Goal: Task Accomplishment & Management: Manage account settings

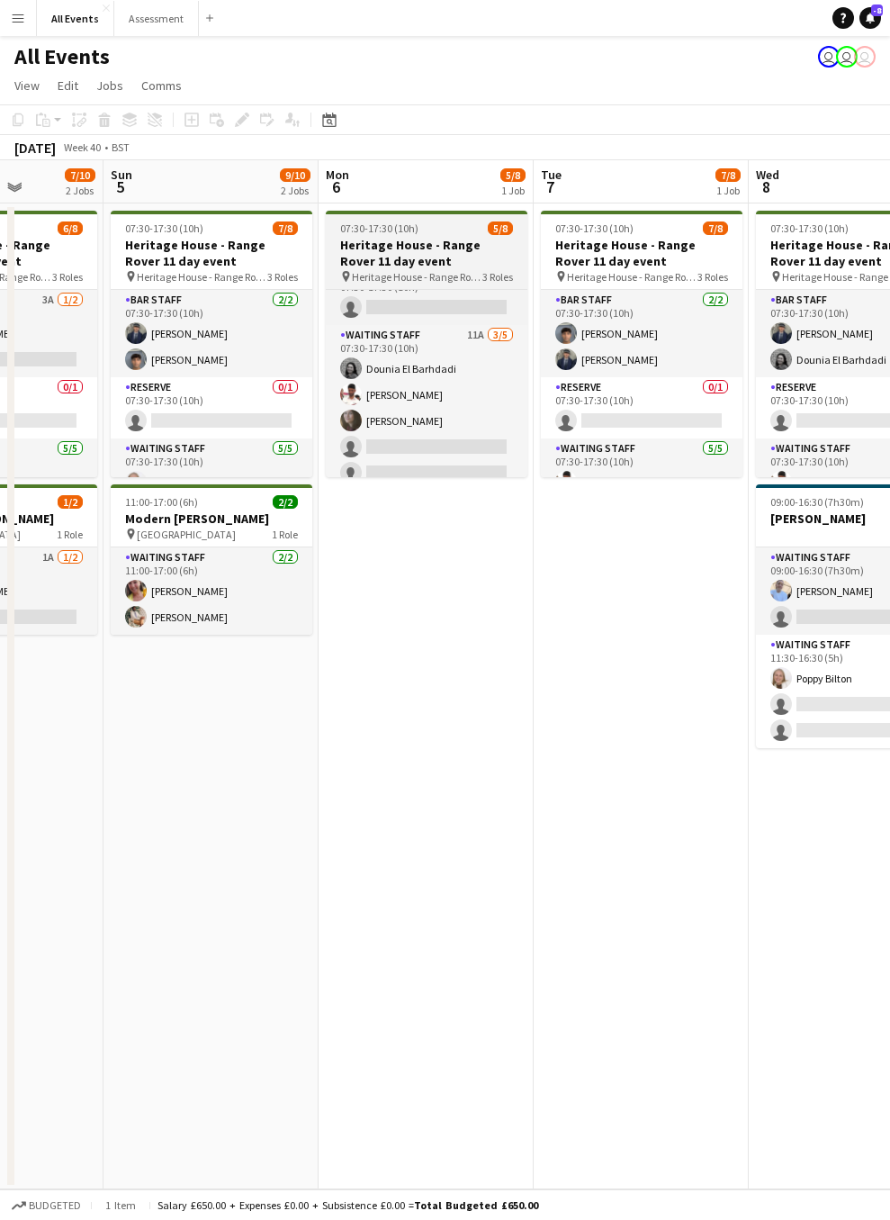
scroll to position [127, 0]
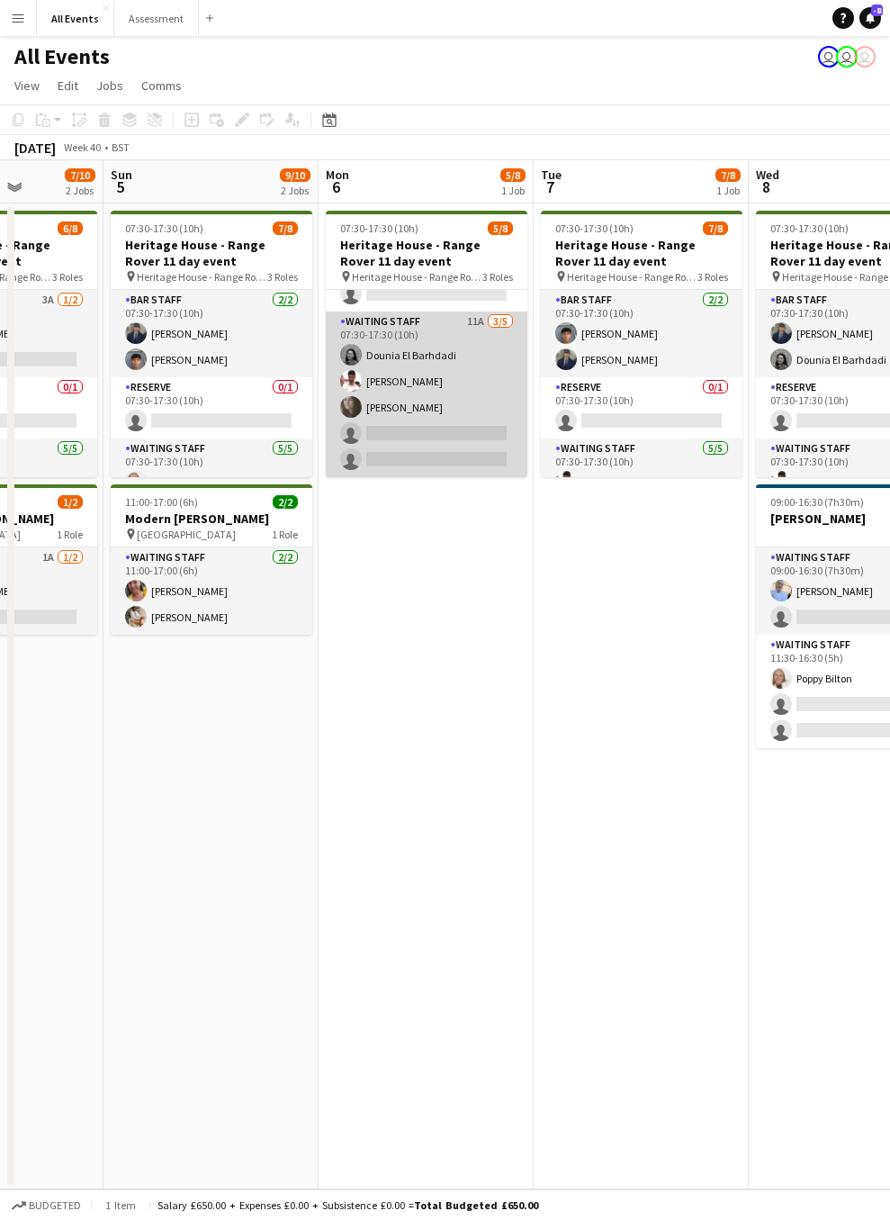
click at [453, 436] on app-card-role "Waiting Staff 11A 3/5 07:30-17:30 (10h) Dounia El Barhdadi Ahmed Al-Khayat Flor…" at bounding box center [427, 394] width 202 height 166
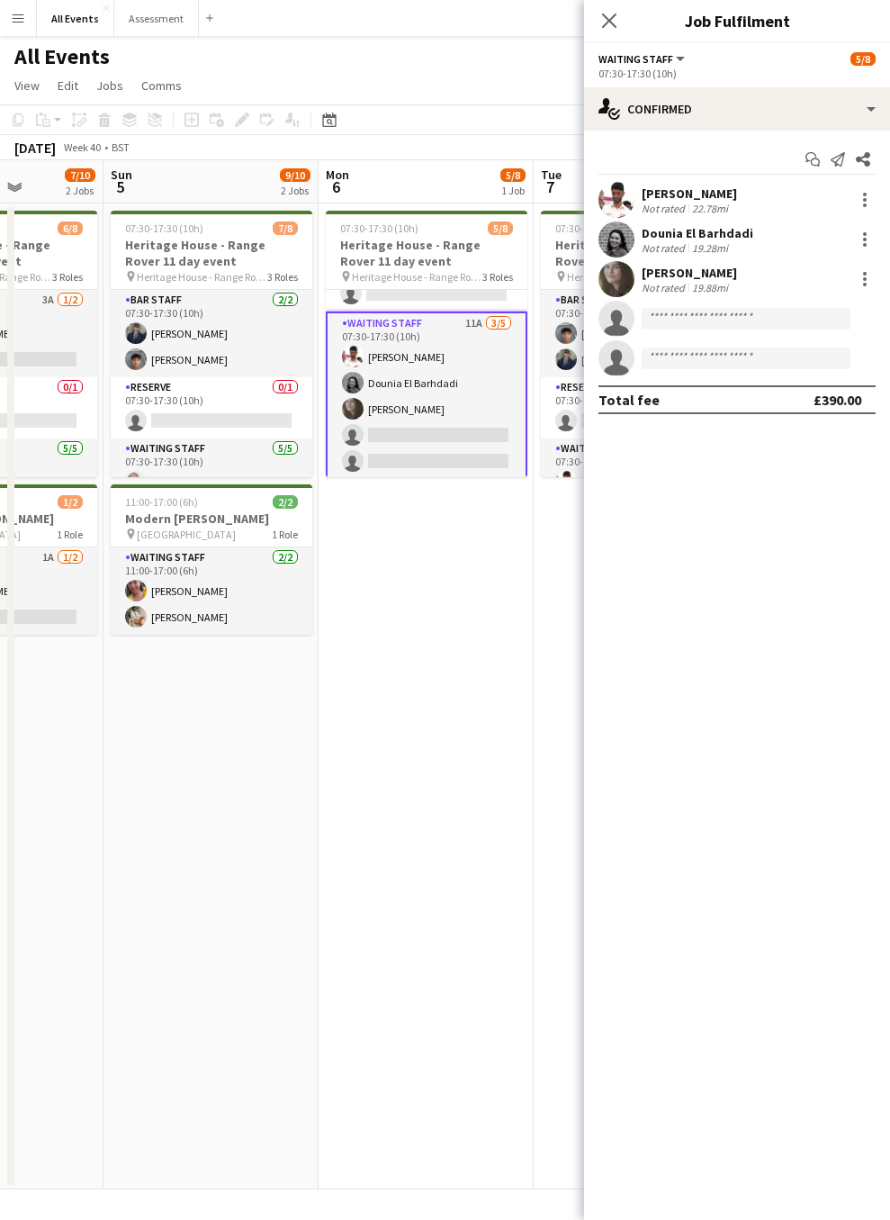
click at [456, 324] on app-card-role "Waiting Staff 11A 3/5 07:30-17:30 (10h) Ahmed Al-Khayat Dounia El Barhdadi Flor…" at bounding box center [427, 395] width 202 height 169
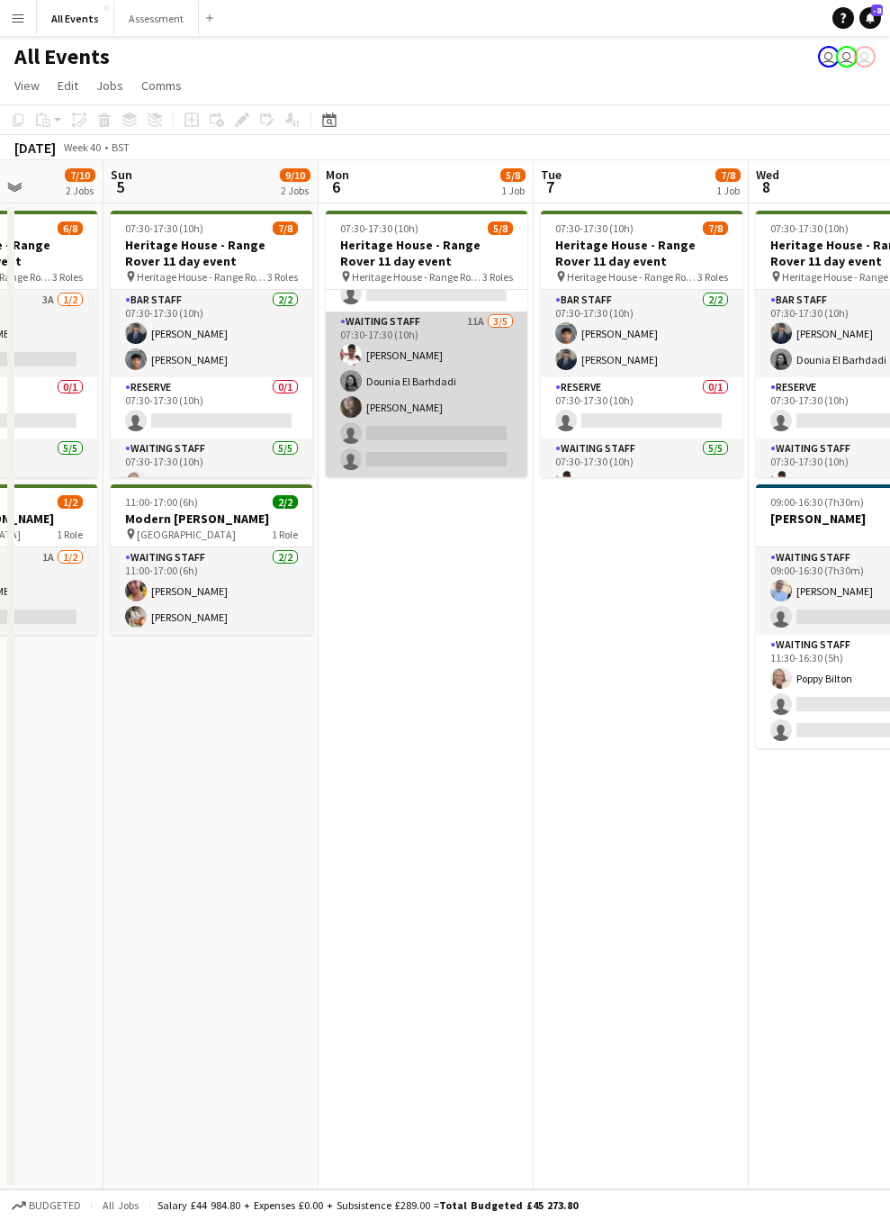
click at [456, 324] on app-card-role "Waiting Staff 11A 3/5 07:30-17:30 (10h) Ahmed Al-Khayat Dounia El Barhdadi Flor…" at bounding box center [427, 394] width 202 height 166
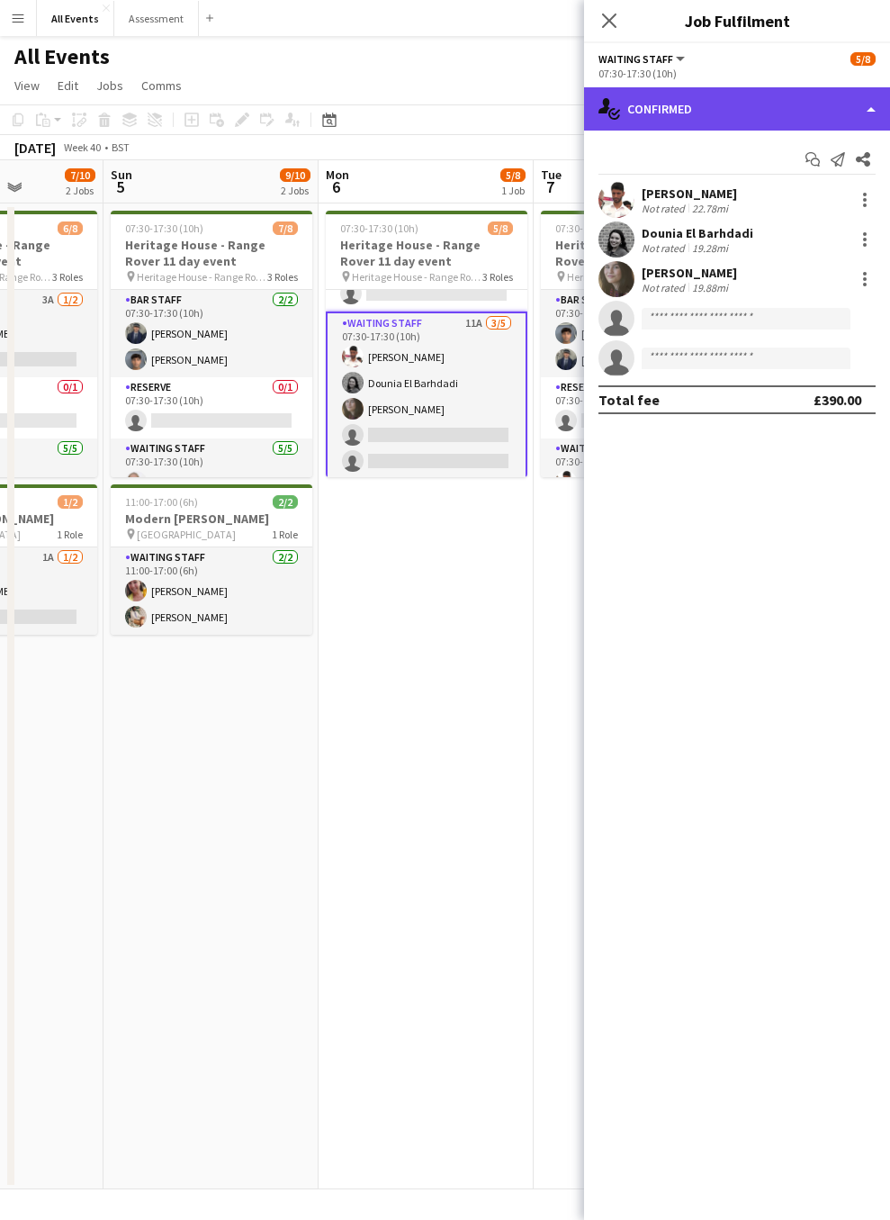
click at [850, 106] on div "single-neutral-actions-check-2 Confirmed" at bounding box center [737, 108] width 306 height 43
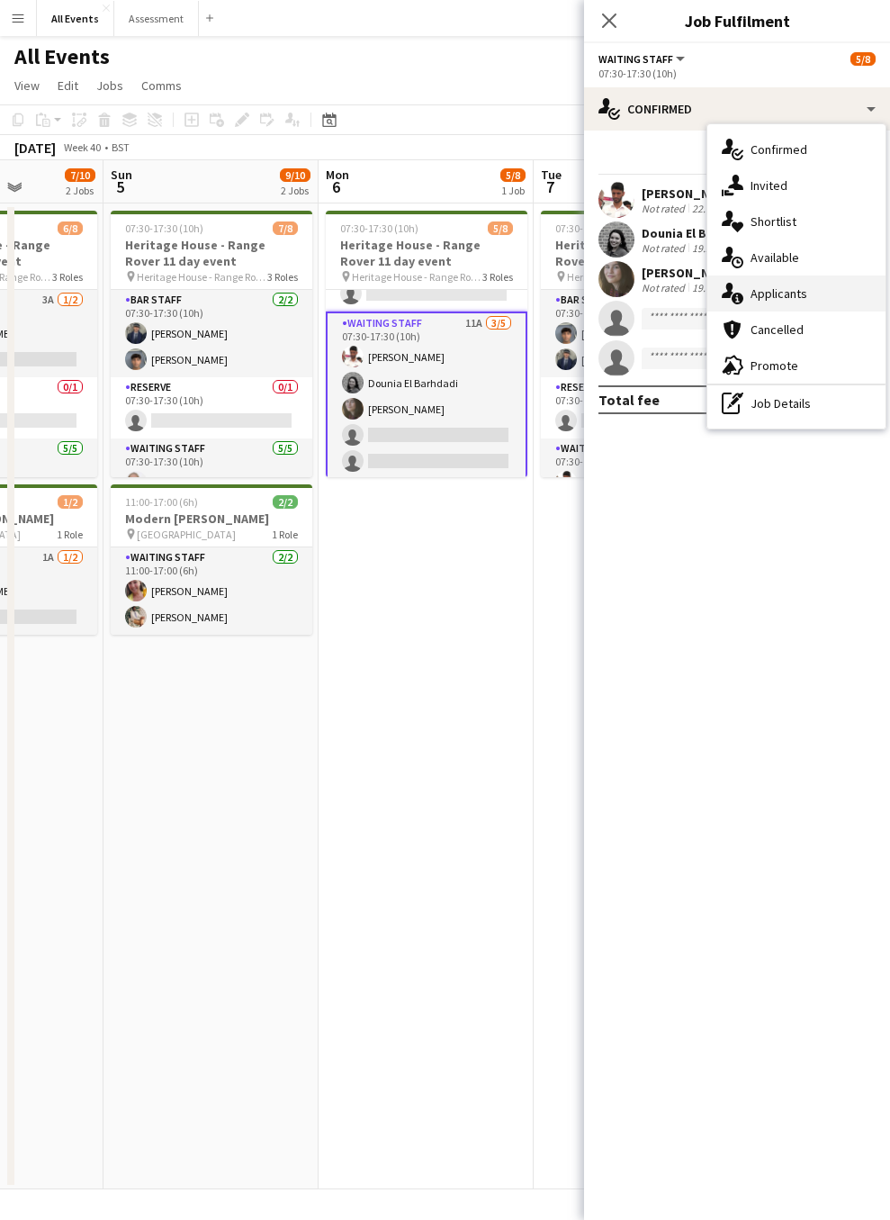
click at [794, 302] on div "single-neutral-actions-information Applicants" at bounding box center [797, 293] width 178 height 36
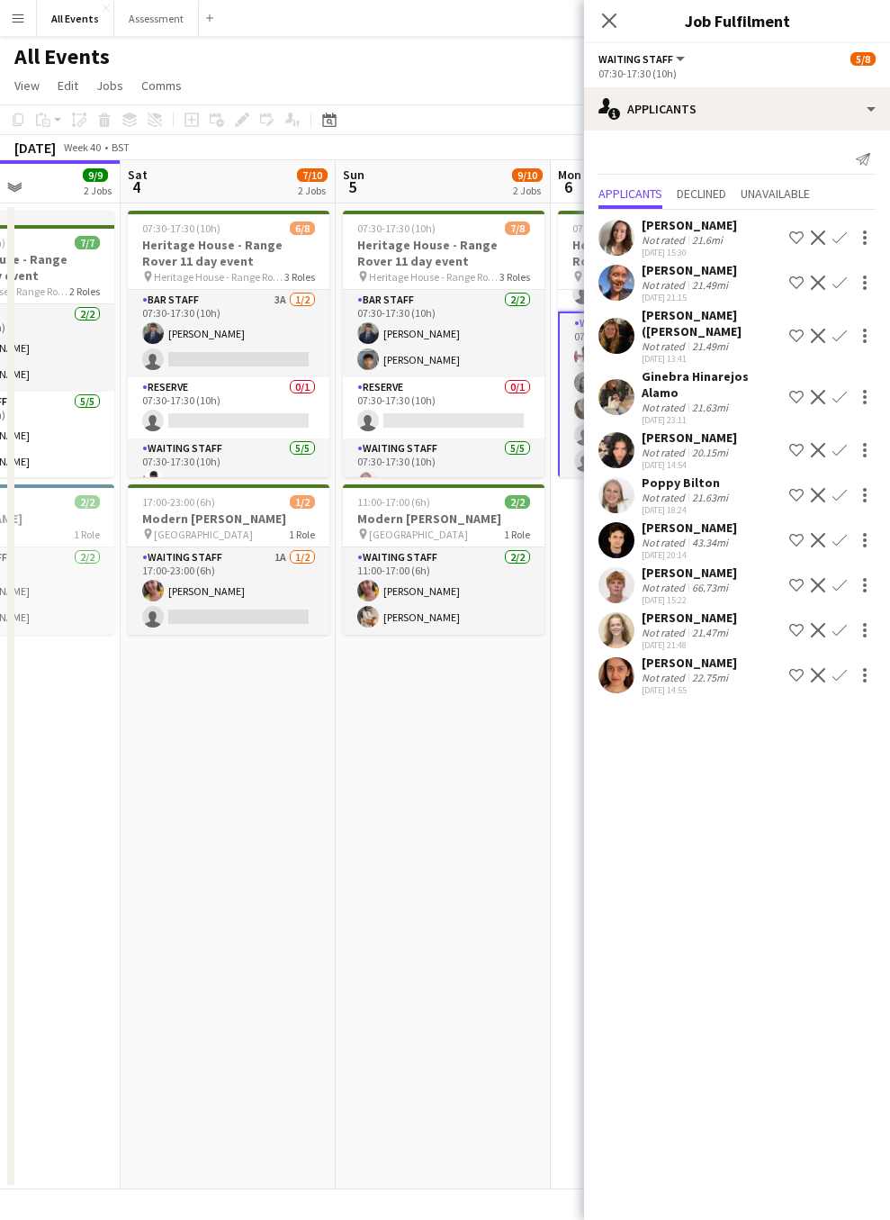
scroll to position [0, 519]
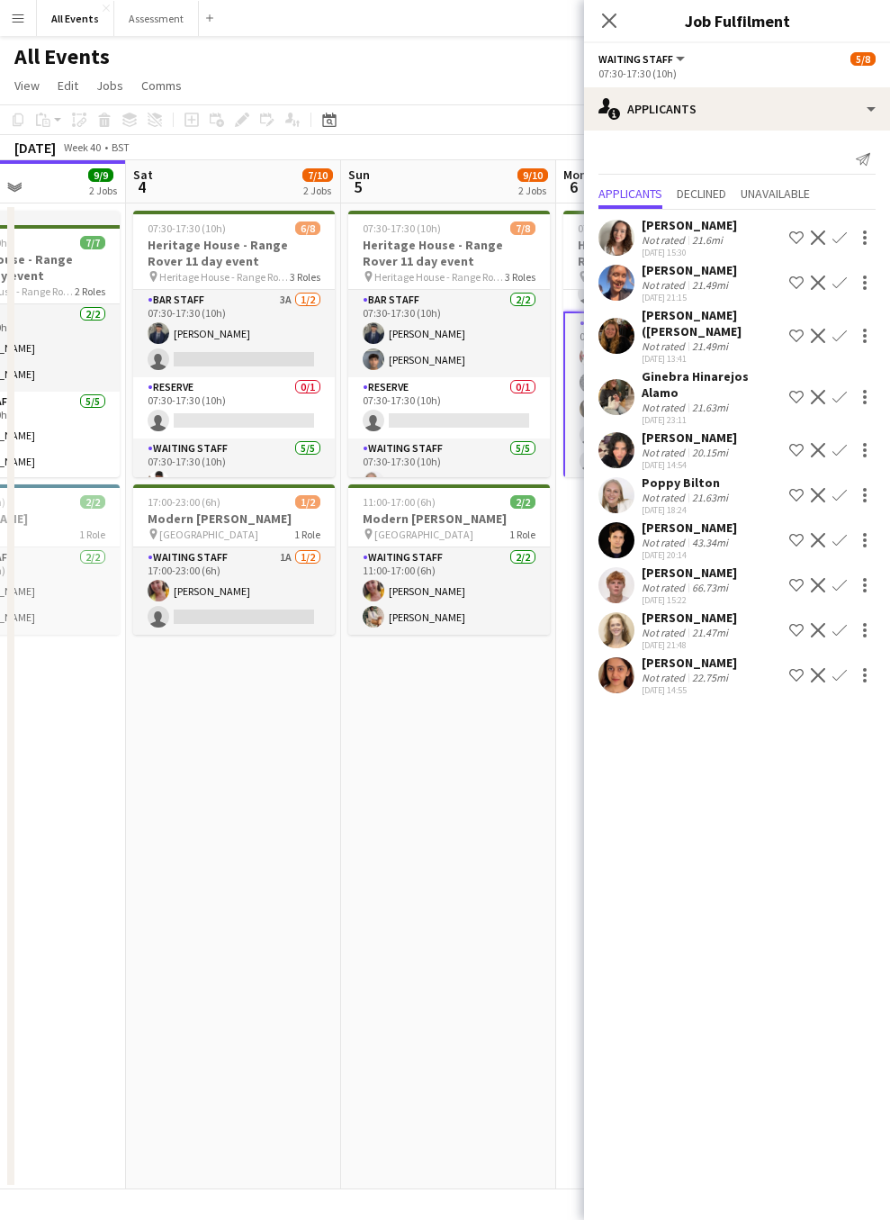
drag, startPoint x: 190, startPoint y: 713, endPoint x: 428, endPoint y: 736, distance: 238.7
click at [428, 736] on app-calendar-viewport "Wed 1 5/5 2 Jobs Thu 2 1/1 1 Job Fri 3 9/9 2 Jobs Sat 4 7/10 2 Jobs Sun 5 9/10 …" at bounding box center [445, 674] width 890 height 1029
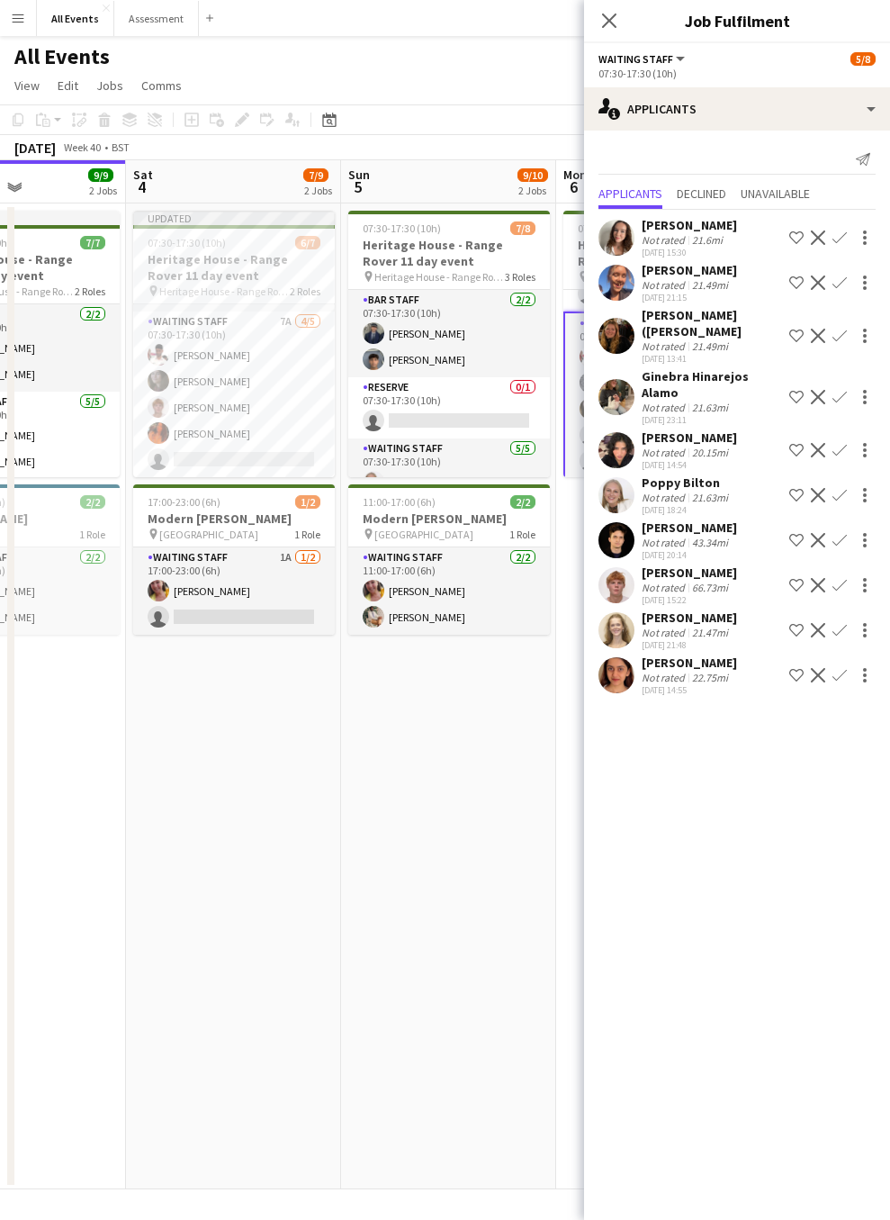
scroll to position [57, 0]
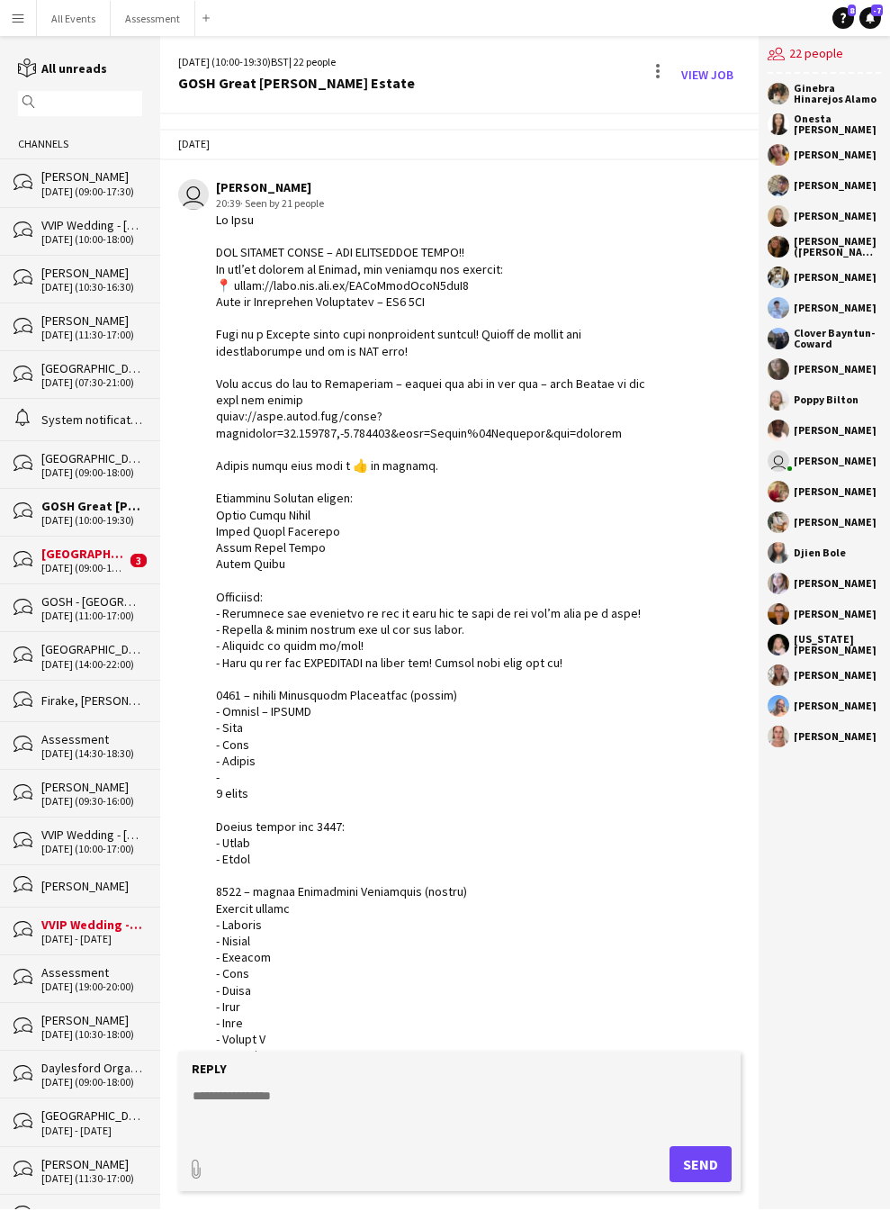
scroll to position [2383, 0]
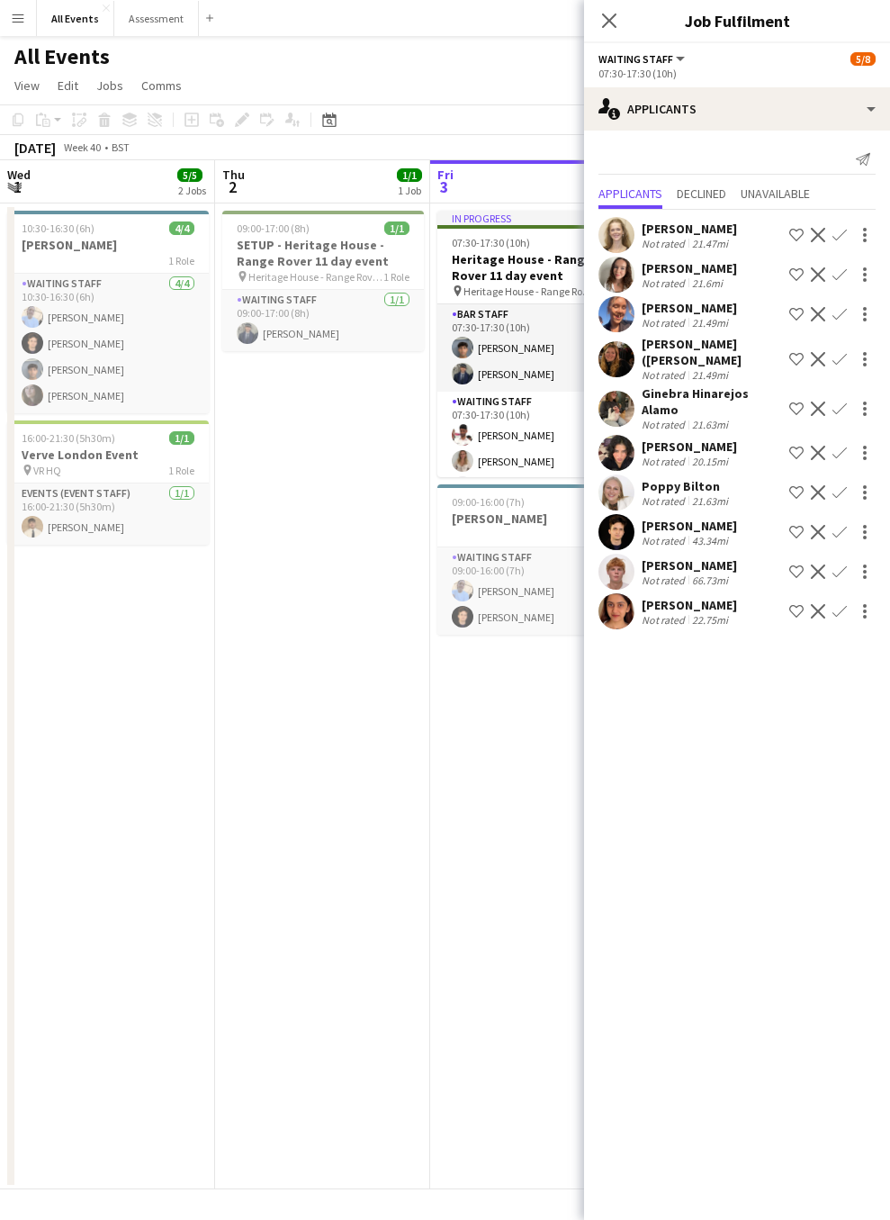
scroll to position [0, 519]
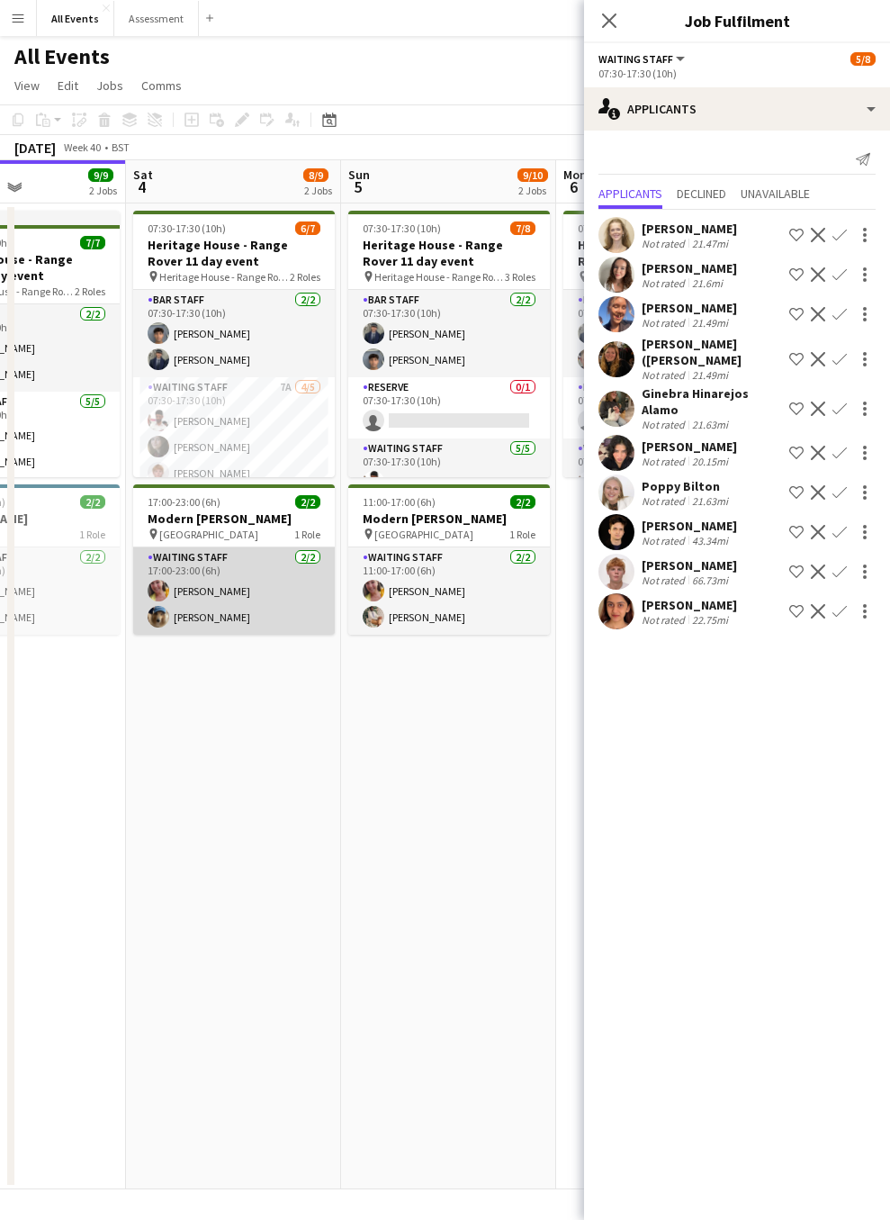
click at [256, 589] on app-card-role "Waiting Staff [DATE] 17:00-23:00 (6h) [PERSON_NAME] [PERSON_NAME]" at bounding box center [234, 590] width 202 height 87
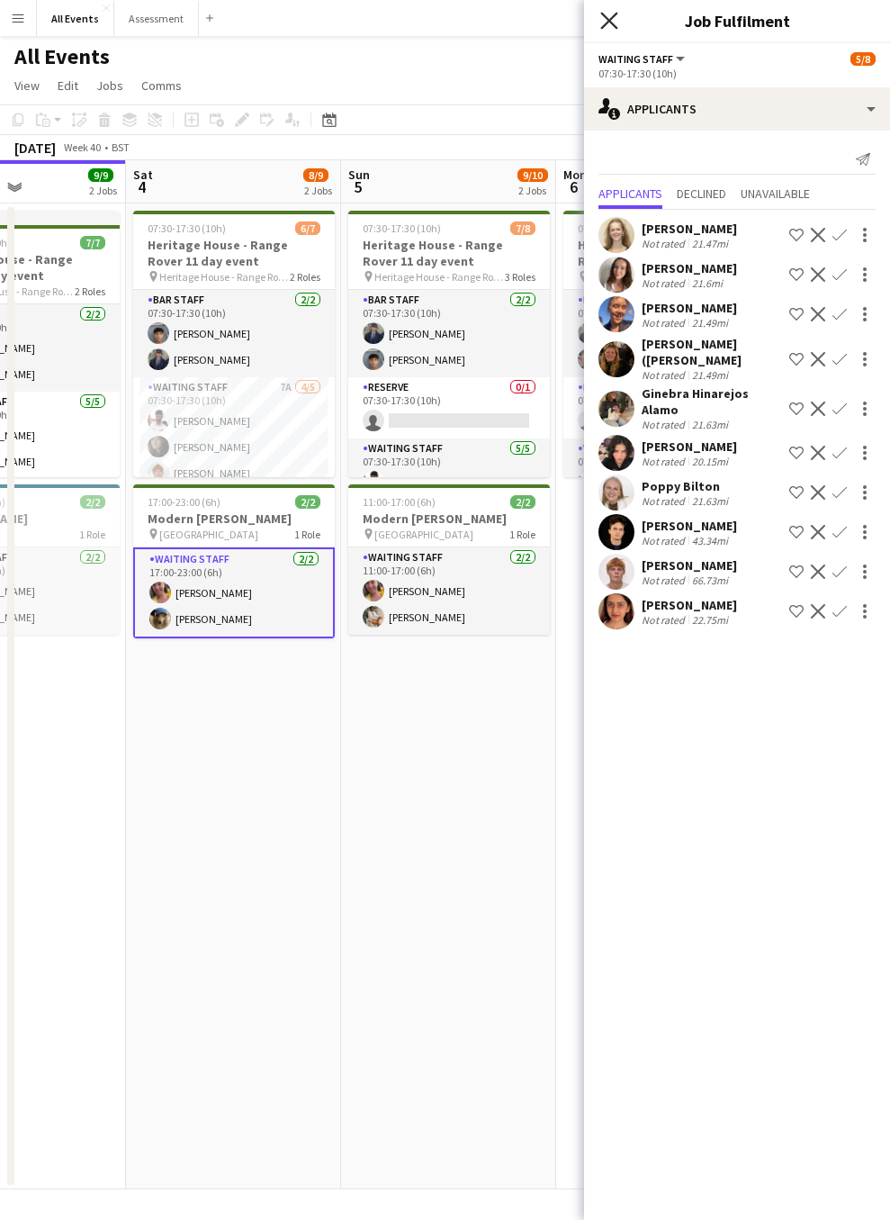
click at [609, 23] on icon "Close pop-in" at bounding box center [608, 20] width 17 height 17
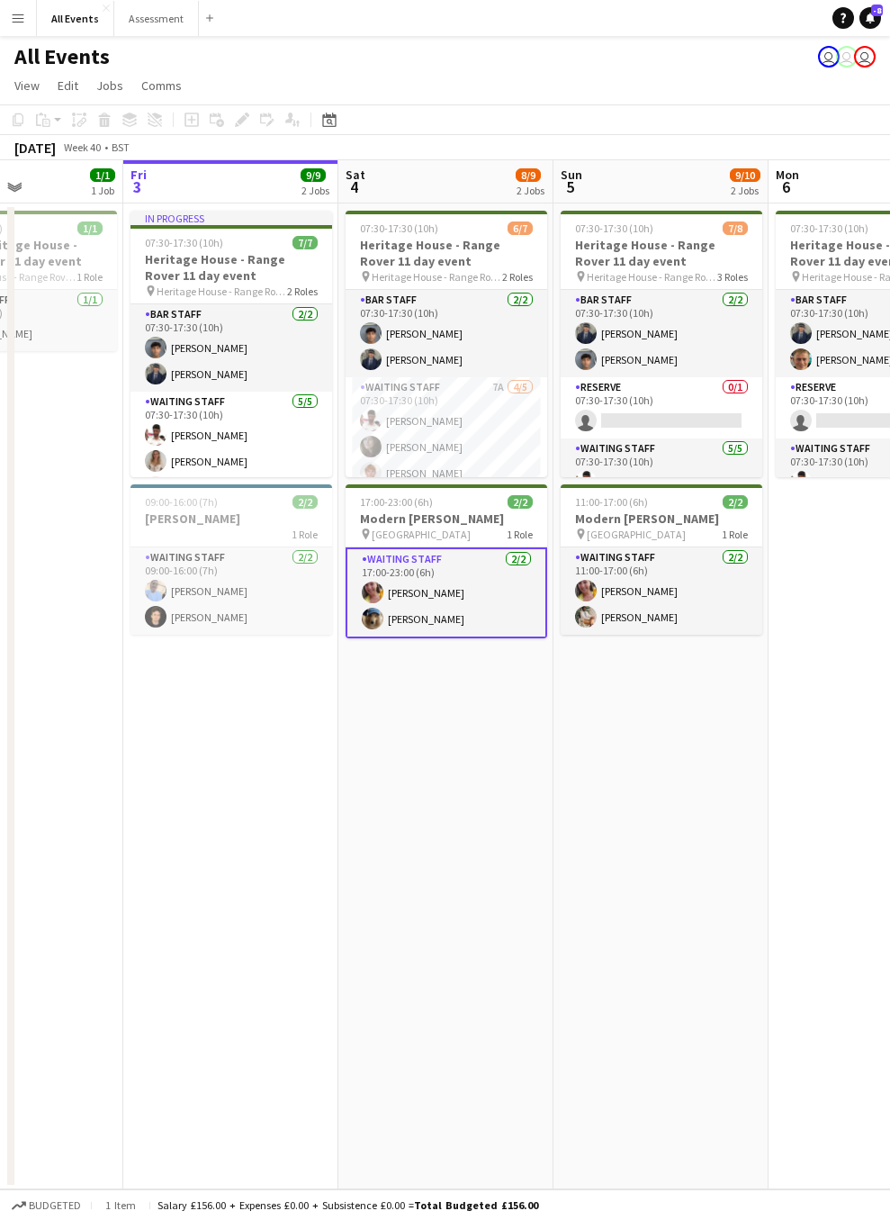
scroll to position [0, 489]
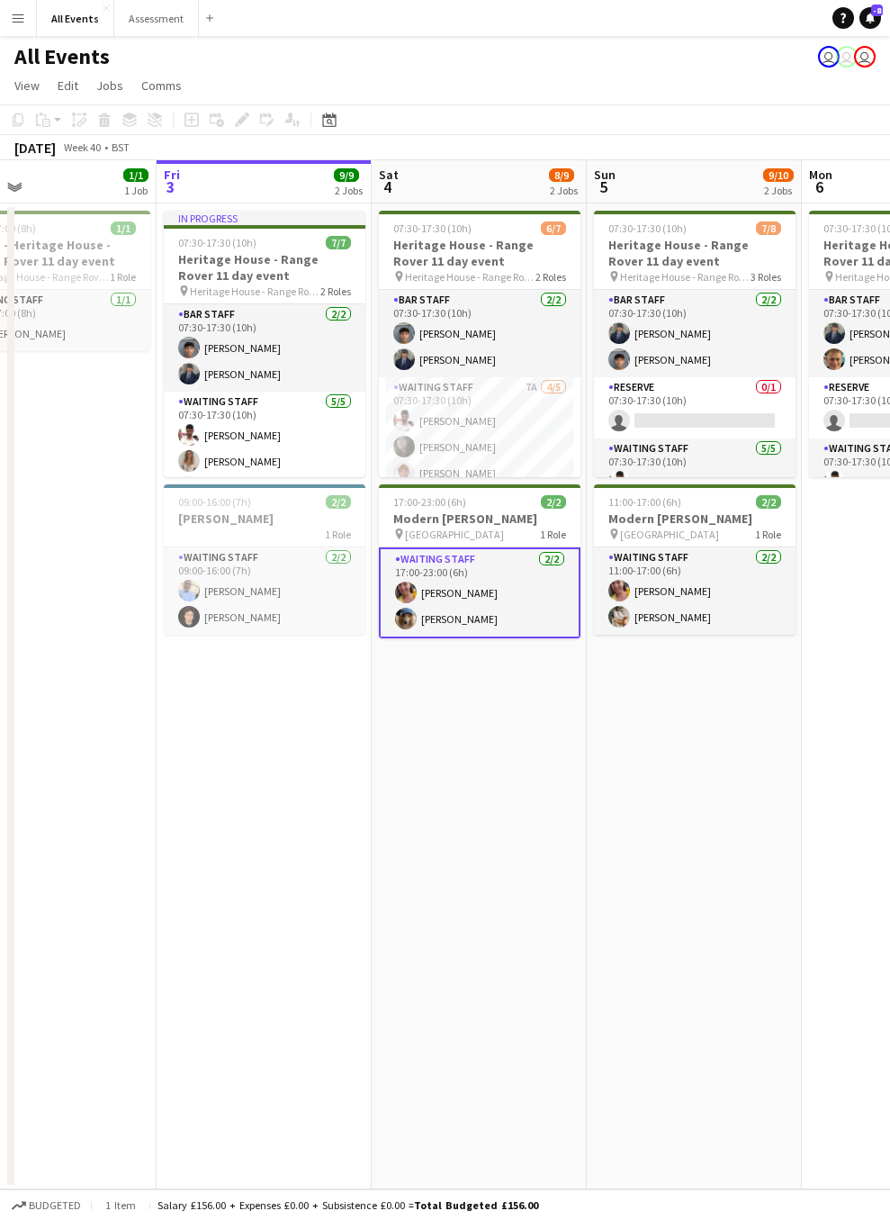
drag, startPoint x: 418, startPoint y: 703, endPoint x: 663, endPoint y: 715, distance: 246.0
click at [663, 715] on app-calendar-viewport "Tue 30 Wed 1 5/5 2 Jobs Thu 2 1/1 1 Job Fri 3 9/9 2 Jobs Sat 4 8/9 2 Jobs Sun 5…" at bounding box center [445, 674] width 890 height 1029
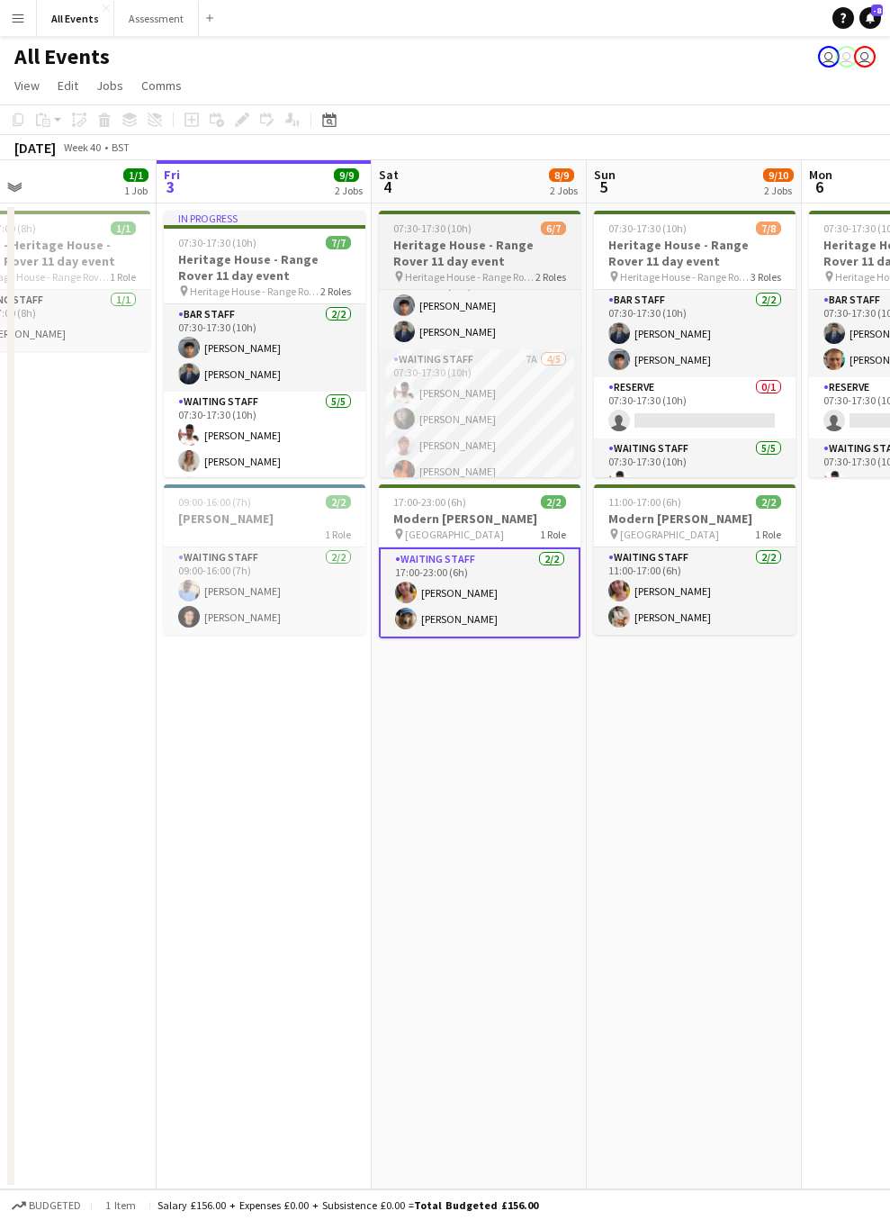
scroll to position [66, 0]
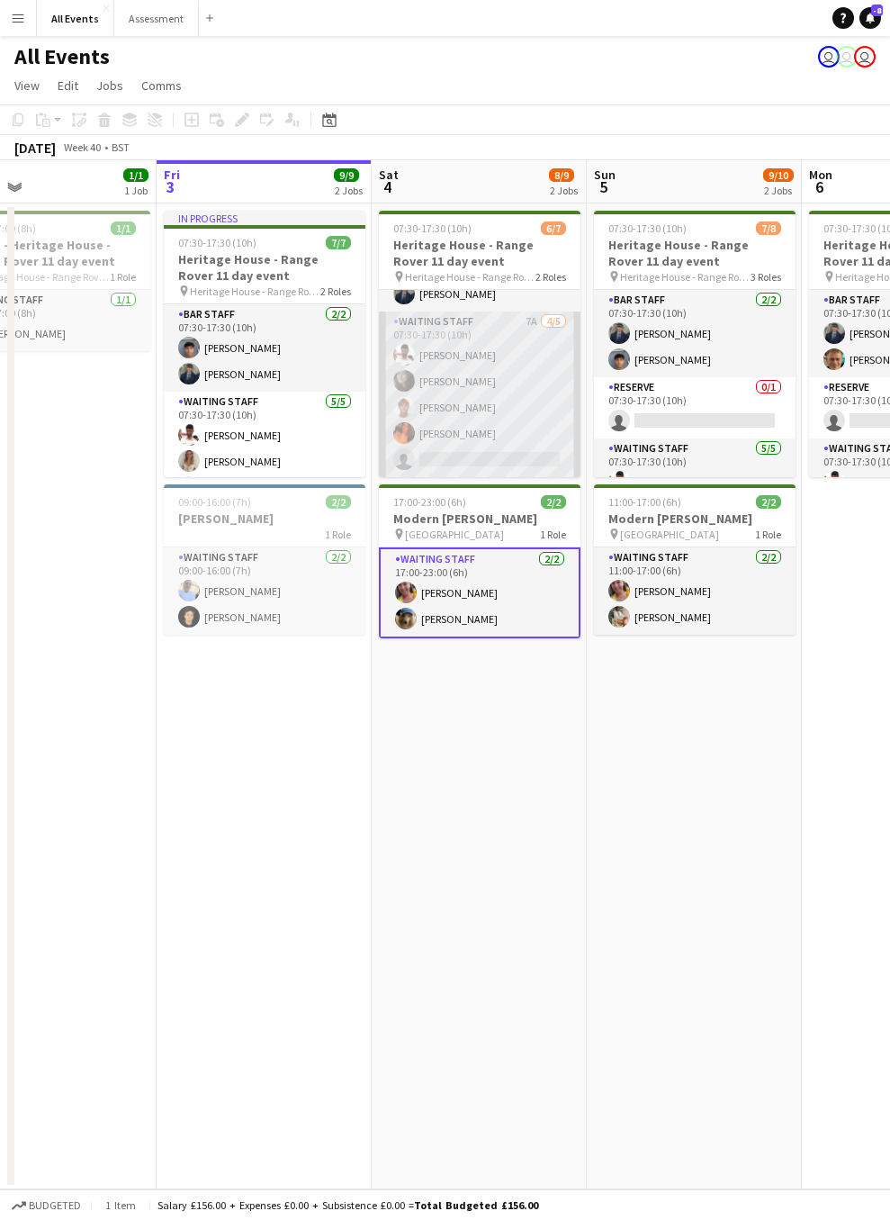
click at [508, 324] on app-card-role "Waiting Staff 7A [DATE] 07:30-17:30 (10h) [PERSON_NAME] [PERSON_NAME] [PERSON_N…" at bounding box center [480, 394] width 202 height 166
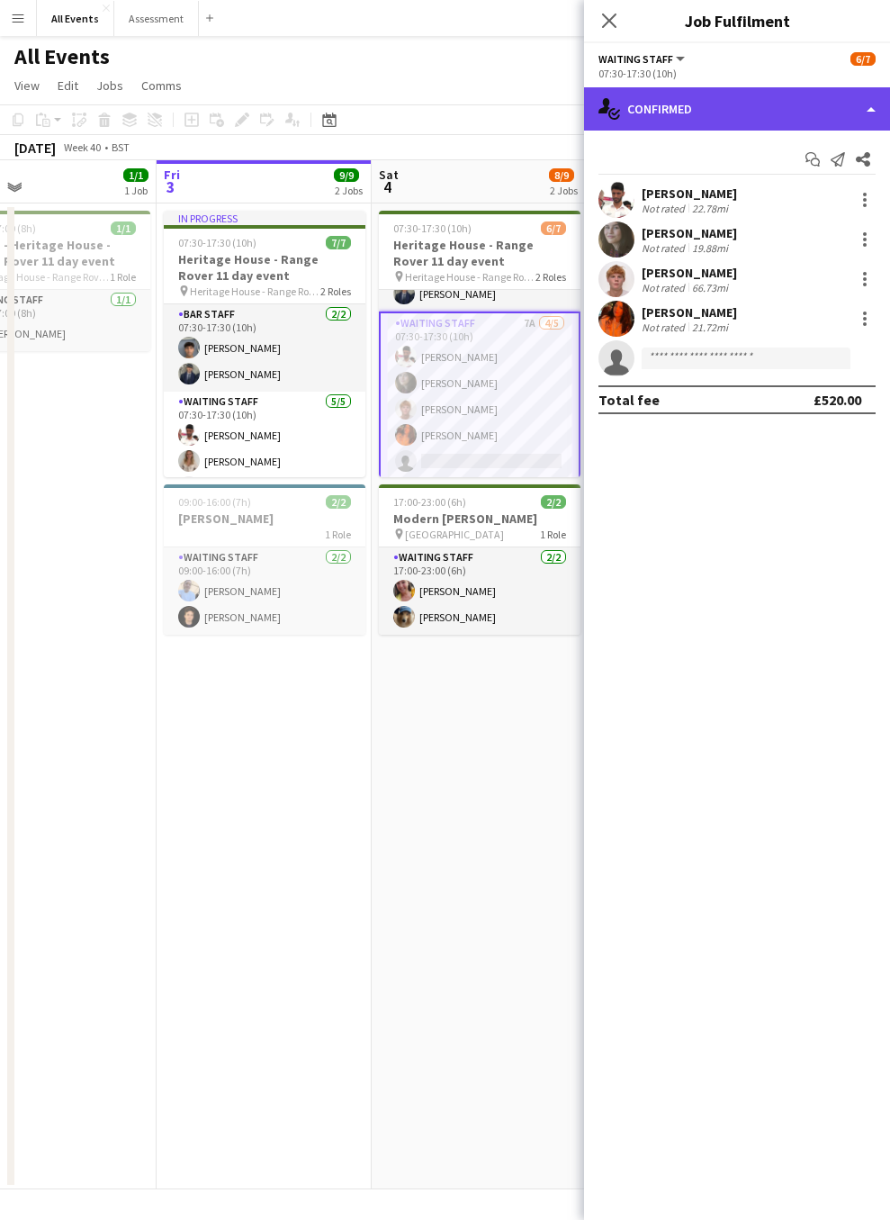
click at [761, 109] on div "single-neutral-actions-check-2 Confirmed" at bounding box center [737, 108] width 306 height 43
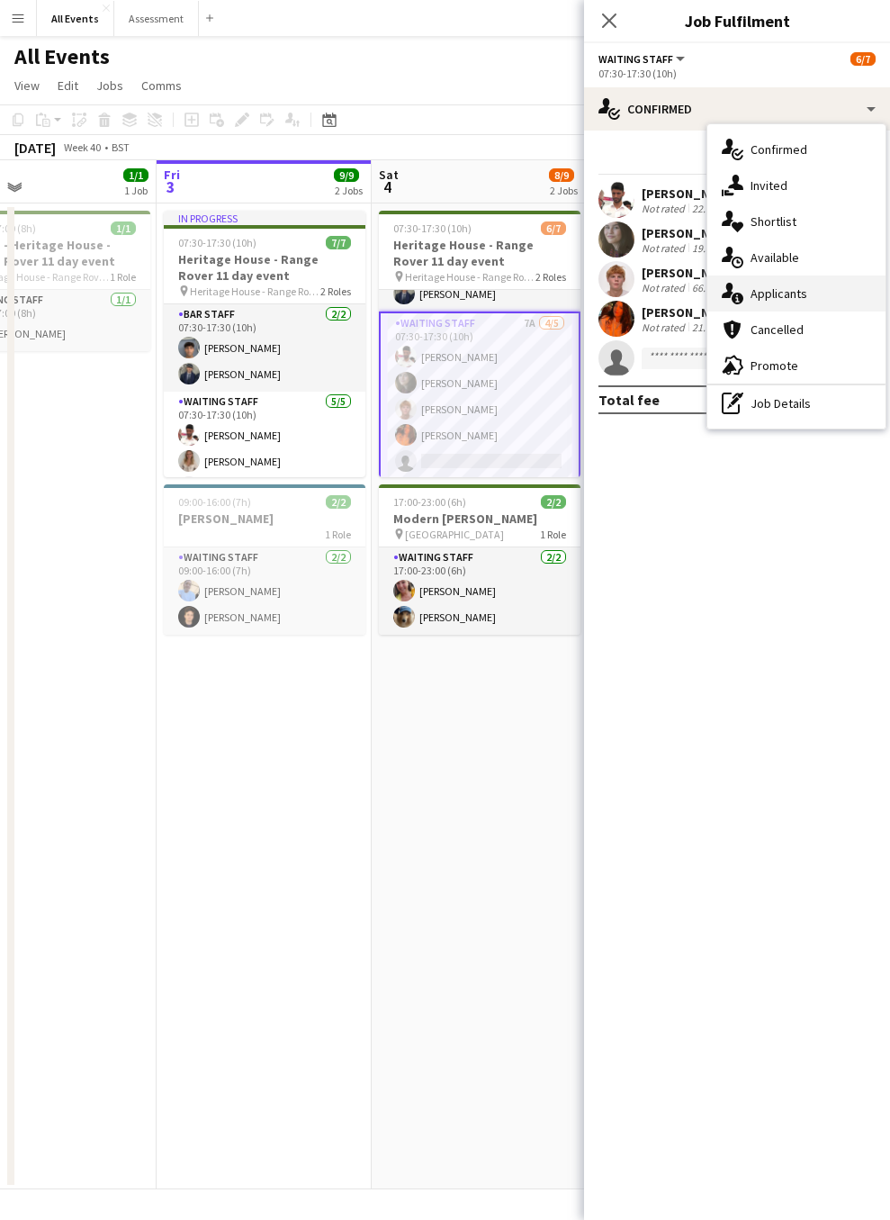
click at [798, 300] on span "Applicants" at bounding box center [779, 293] width 57 height 16
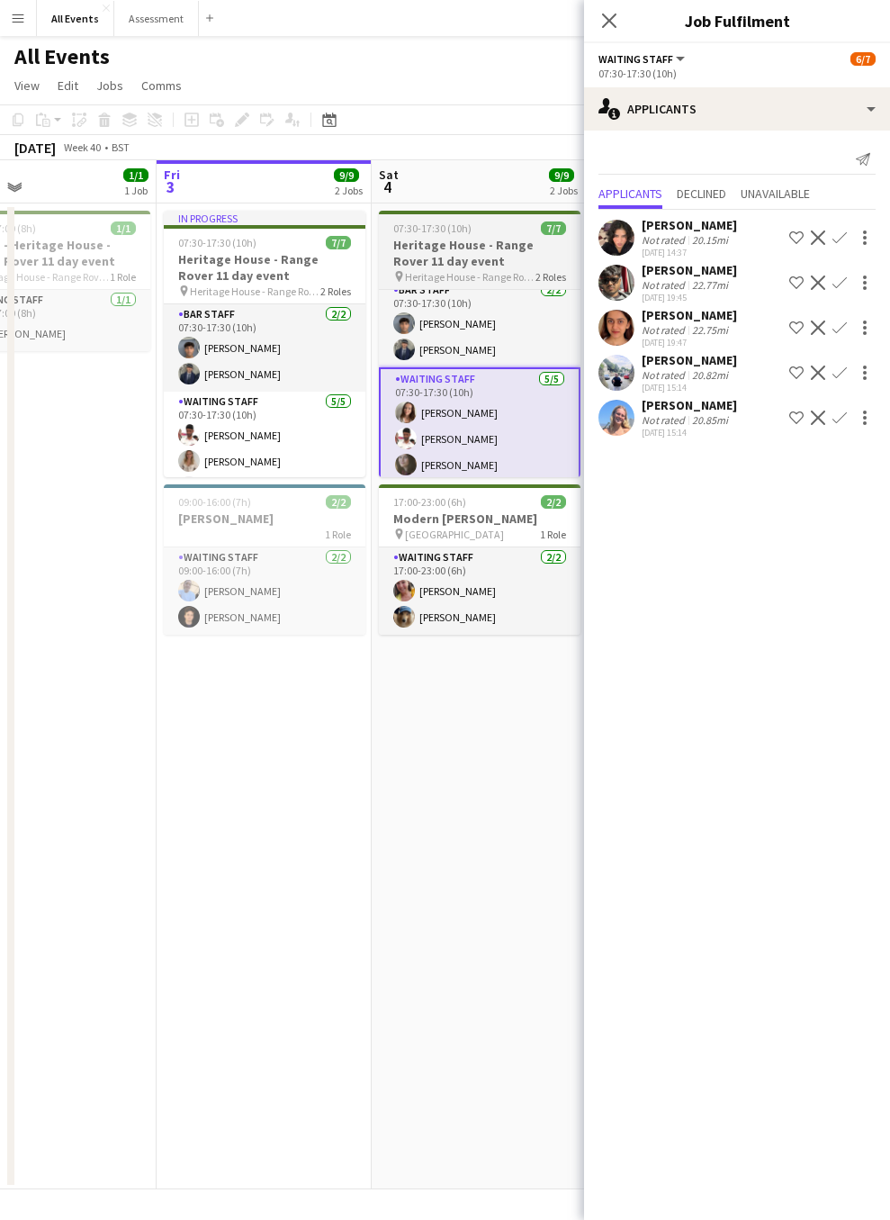
scroll to position [69, 0]
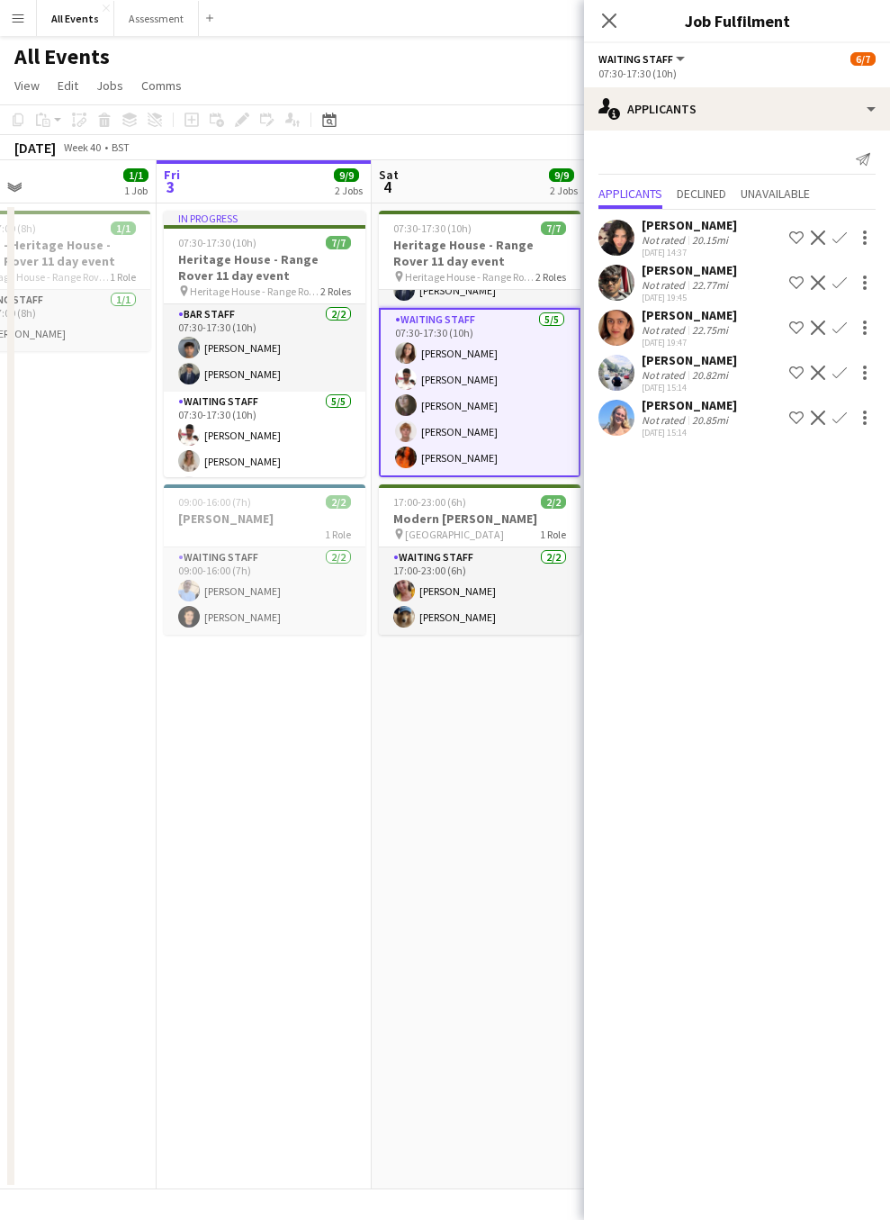
click at [675, 363] on div "[PERSON_NAME]" at bounding box center [689, 360] width 95 height 16
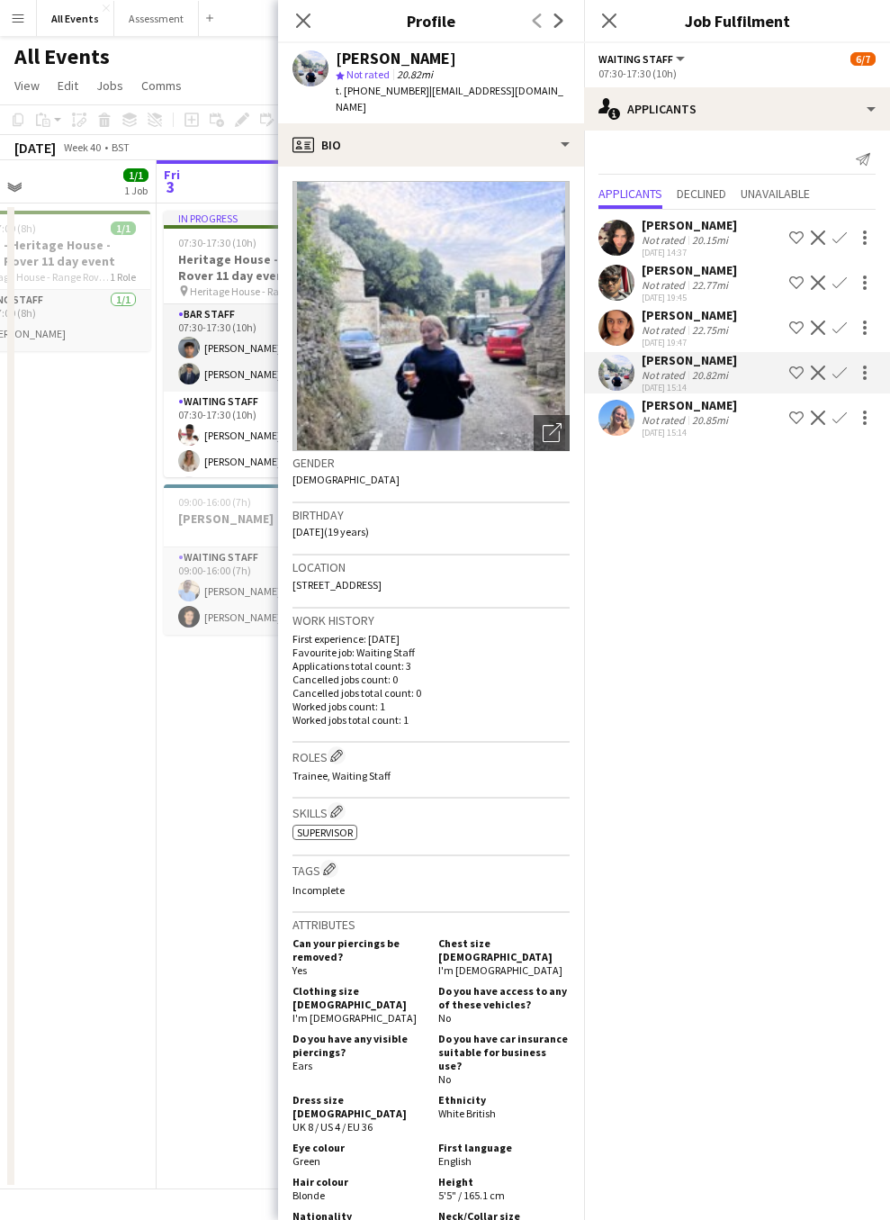
click at [820, 373] on app-icon "Decline" at bounding box center [818, 373] width 14 height 14
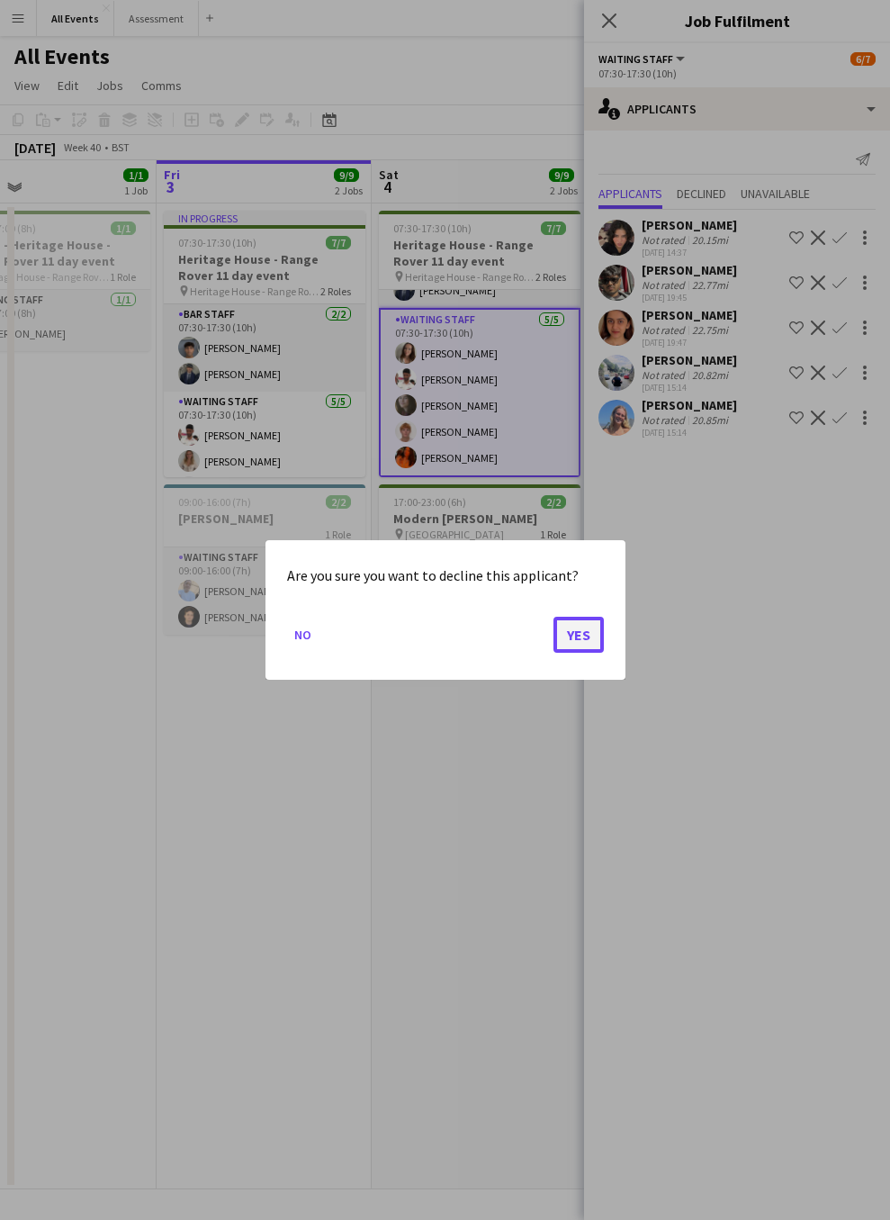
click at [586, 634] on button "Yes" at bounding box center [579, 635] width 50 height 36
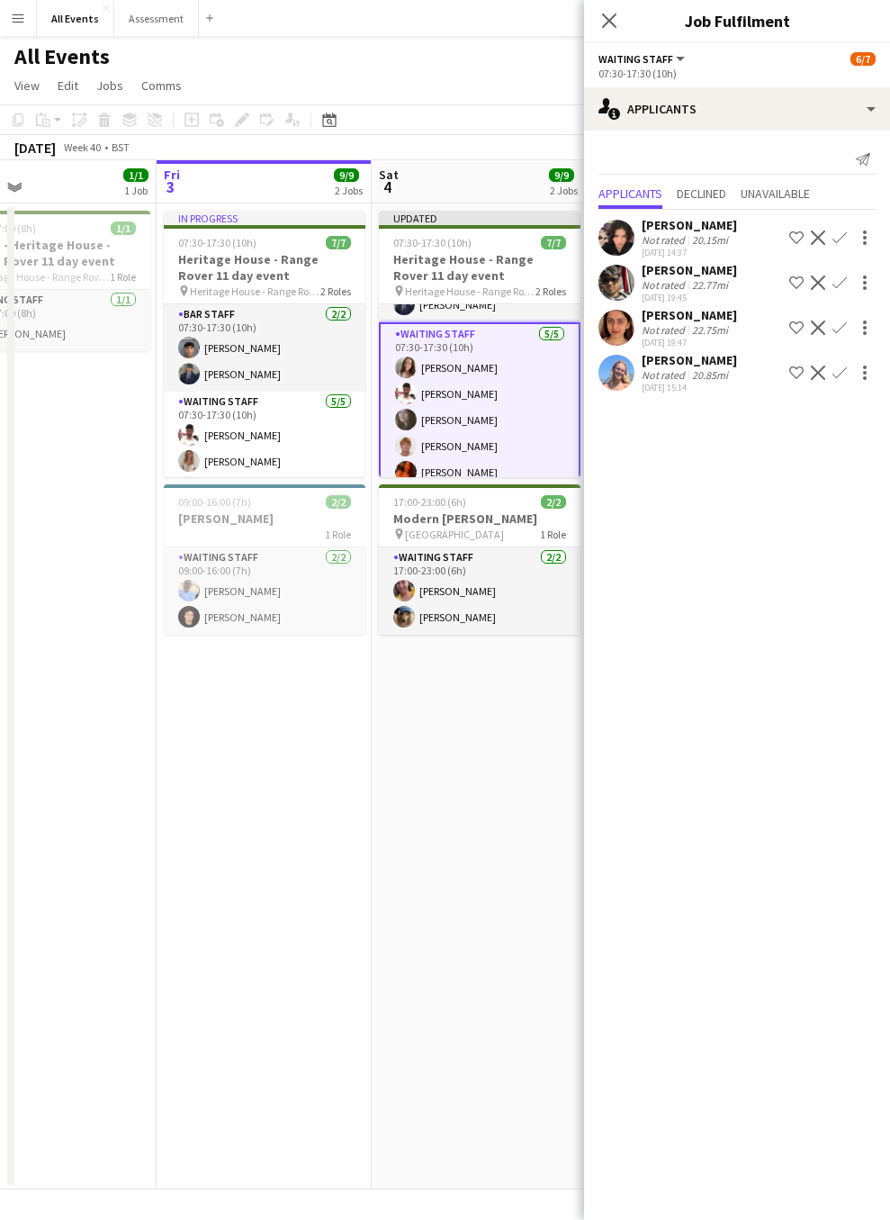
click at [818, 375] on app-icon "Decline" at bounding box center [818, 373] width 14 height 14
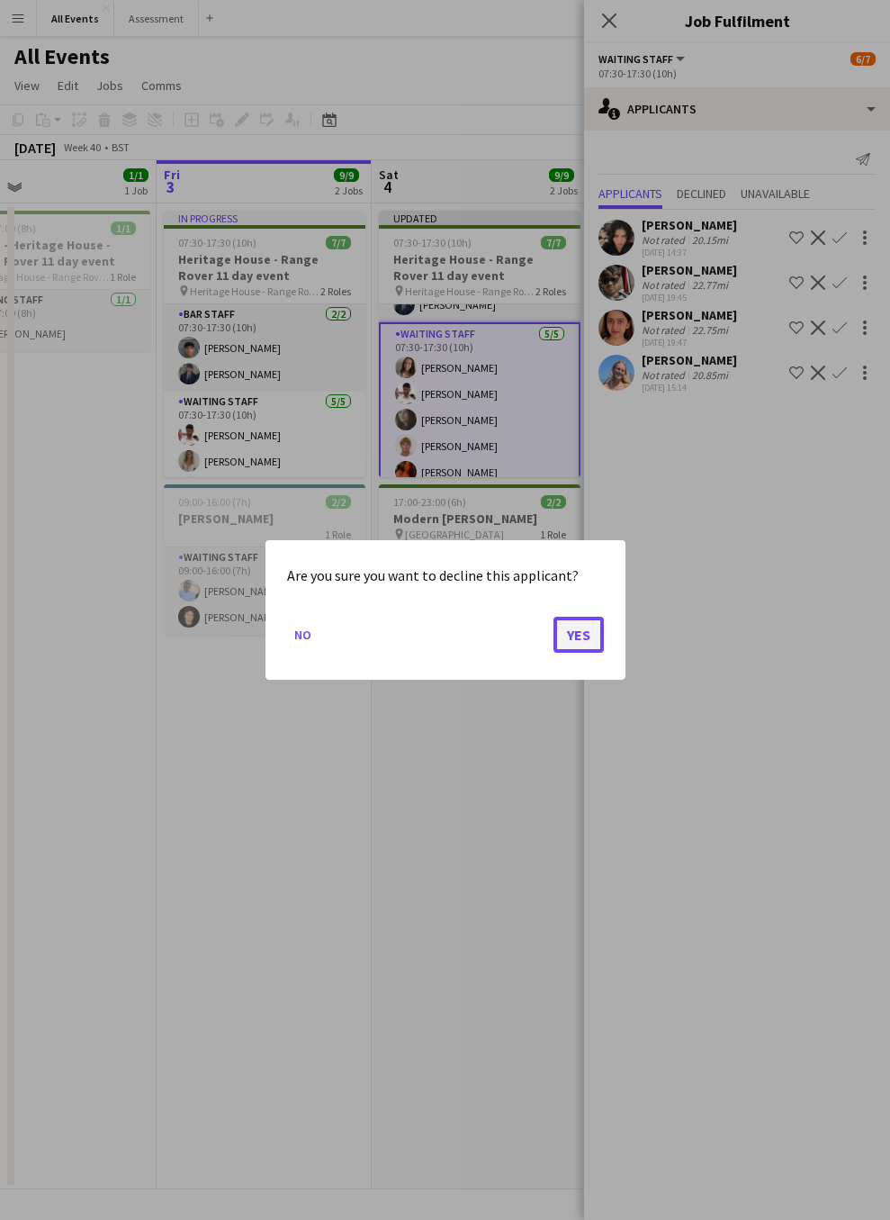
click at [581, 639] on button "Yes" at bounding box center [579, 635] width 50 height 36
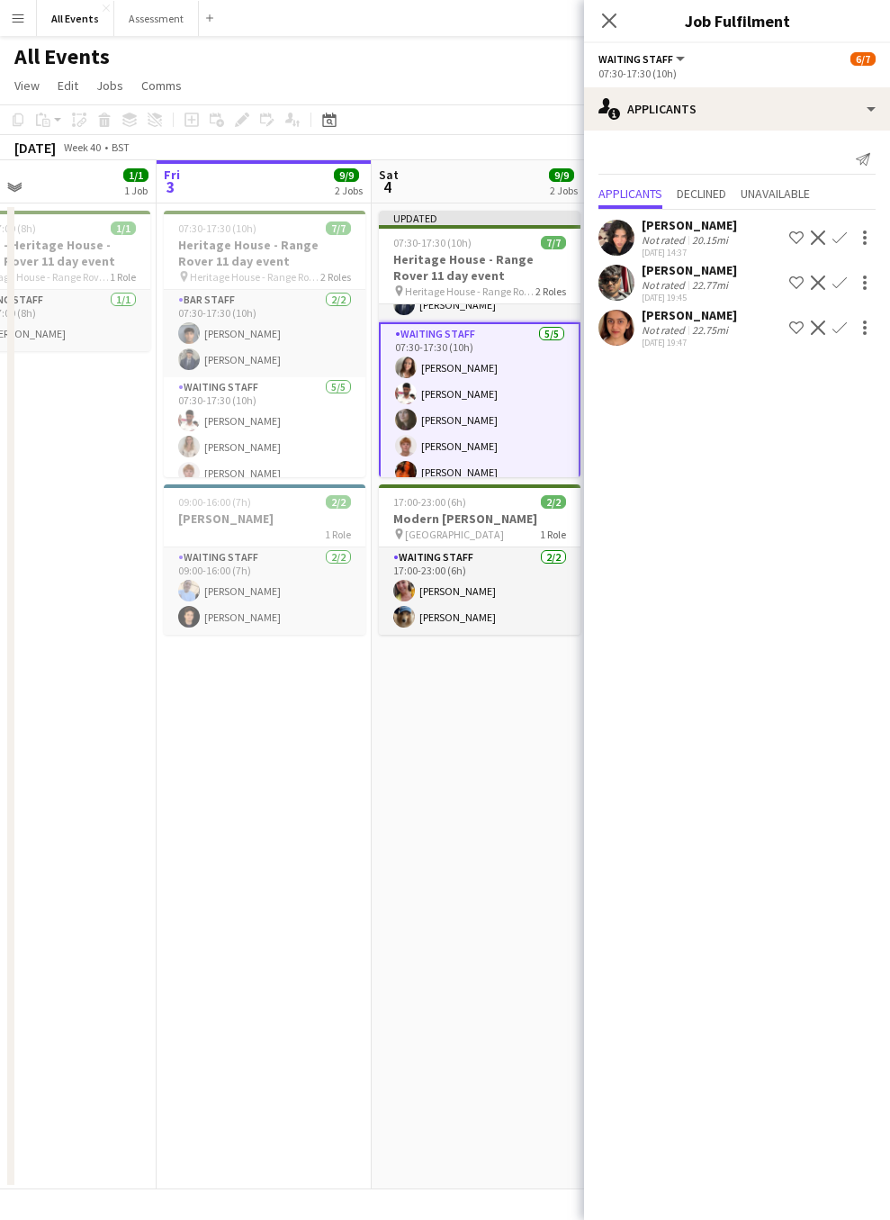
click at [681, 270] on div "[PERSON_NAME]" at bounding box center [689, 270] width 95 height 16
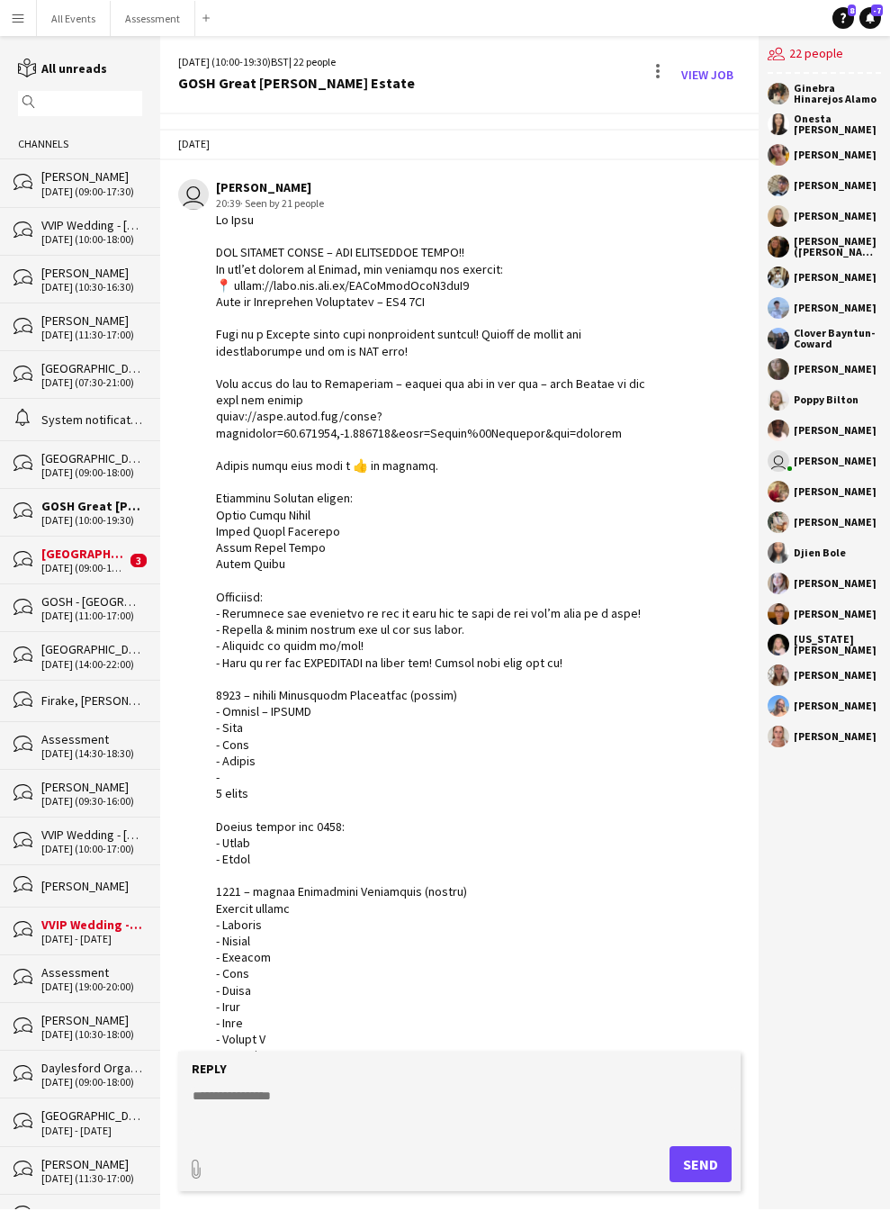
scroll to position [2383, 0]
